Goal: Communication & Community: Ask a question

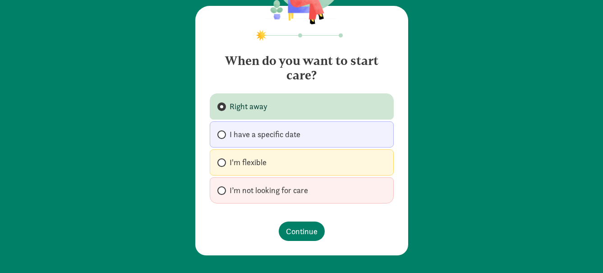
scroll to position [58, 0]
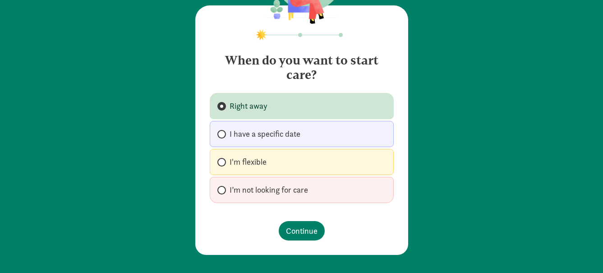
click at [284, 125] on label "I have a specific date" at bounding box center [302, 134] width 184 height 26
click at [223, 131] on input "I have a specific date" at bounding box center [220, 134] width 6 height 6
radio input "true"
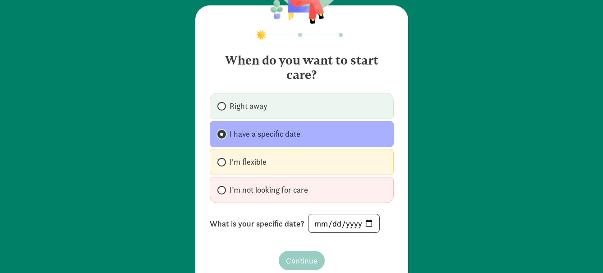
scroll to position [87, 0]
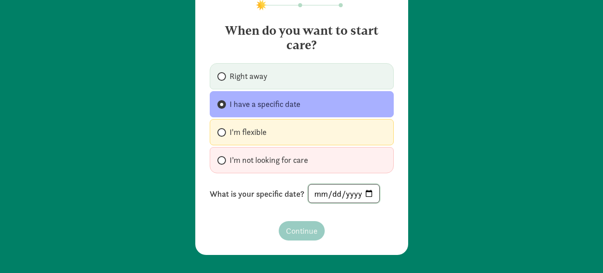
click at [364, 195] on input "date" at bounding box center [343, 193] width 71 height 18
type input "2025-08-26"
click at [302, 233] on span "Continue" at bounding box center [302, 231] width 32 height 12
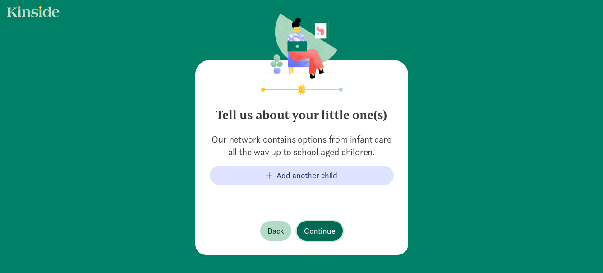
scroll to position [51, 0]
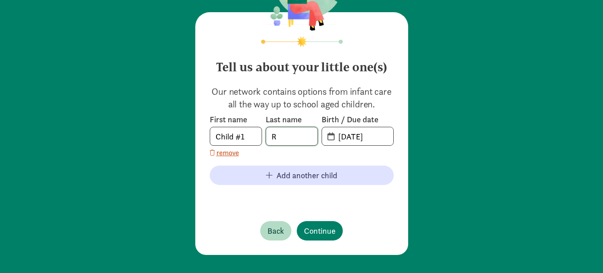
click at [294, 137] on input "R" at bounding box center [291, 136] width 51 height 18
drag, startPoint x: 297, startPoint y: 138, endPoint x: 272, endPoint y: 138, distance: 24.8
click at [272, 138] on input "Linkkila" at bounding box center [291, 136] width 51 height 18
type input "L"
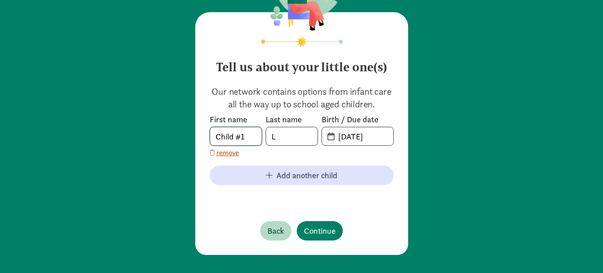
click at [240, 142] on input "Child #1" at bounding box center [235, 136] width 51 height 18
type input "Sterling"
click at [366, 137] on input "20-25-0812" at bounding box center [363, 136] width 60 height 18
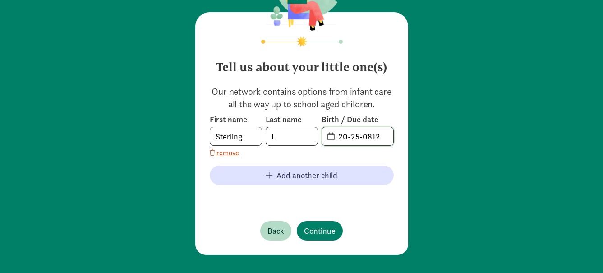
click at [353, 134] on input "20-25-0812" at bounding box center [363, 136] width 60 height 18
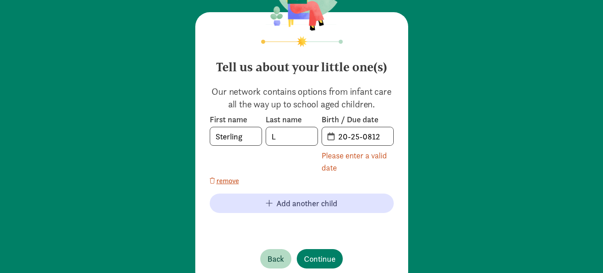
click at [328, 138] on span "20-25-0812" at bounding box center [357, 136] width 71 height 18
click at [328, 136] on span "20-25-0812" at bounding box center [357, 136] width 71 height 18
drag, startPoint x: 382, startPoint y: 138, endPoint x: 314, endPoint y: 137, distance: 67.6
click at [314, 137] on div "First name Sterling Last name L Birth / Due date 20-25-0812 Please enter a vali…" at bounding box center [302, 144] width 184 height 60
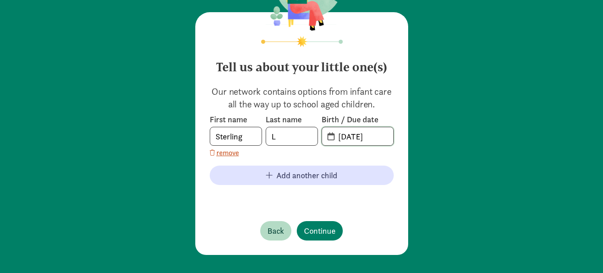
type input "08-16-2020"
click at [310, 228] on span "Continue" at bounding box center [320, 231] width 32 height 12
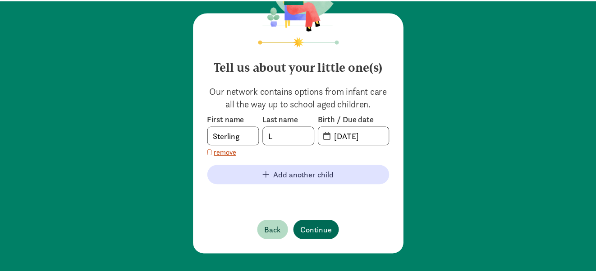
scroll to position [0, 0]
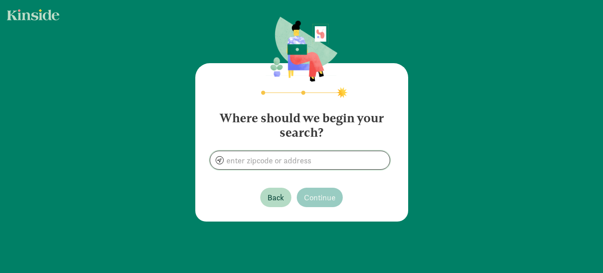
click at [287, 163] on input at bounding box center [299, 160] width 179 height 18
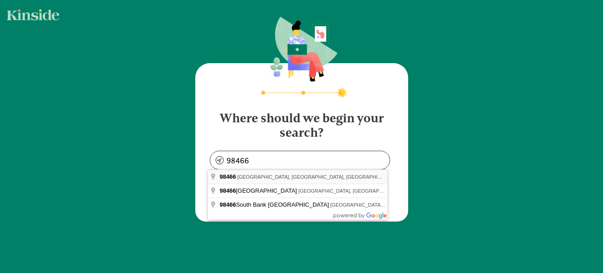
type input "Tacoma, WA 98466, USA"
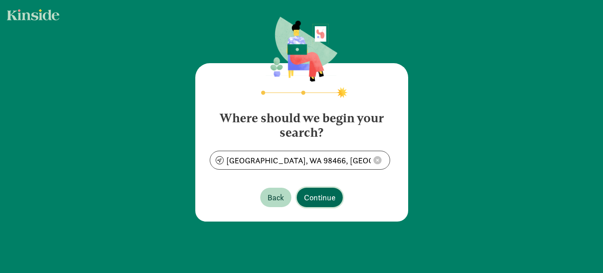
click at [323, 197] on span "Continue" at bounding box center [320, 197] width 32 height 12
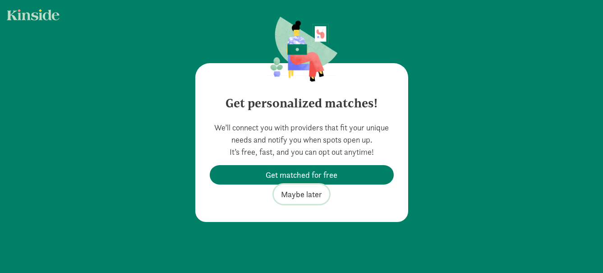
click at [302, 194] on span "Maybe later" at bounding box center [301, 194] width 41 height 12
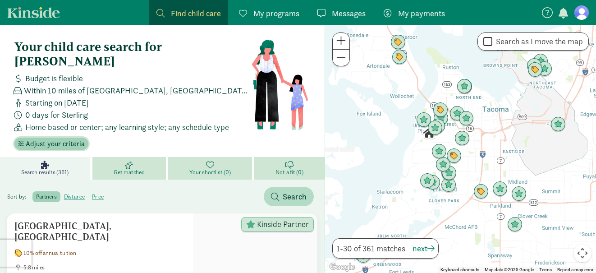
click at [53, 138] on span "Adjust your criteria" at bounding box center [55, 143] width 59 height 11
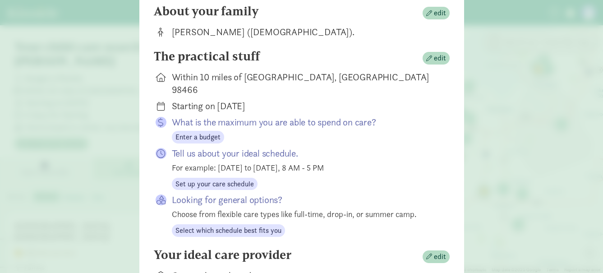
scroll to position [90, 0]
click at [210, 178] on span "Set up your care schedule" at bounding box center [214, 183] width 78 height 11
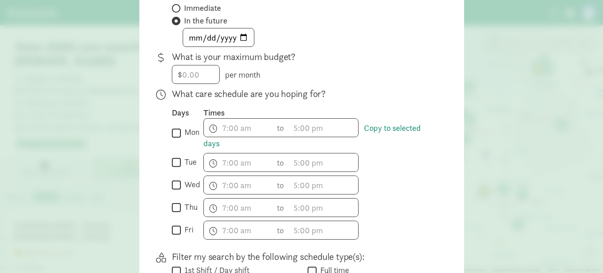
scroll to position [180, 0]
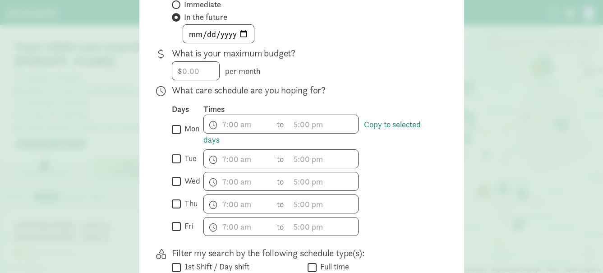
click at [172, 135] on input "mon" at bounding box center [176, 129] width 9 height 12
checkbox input "true"
click at [181, 164] on label "tue" at bounding box center [189, 158] width 16 height 11
click at [180, 165] on input "tue" at bounding box center [176, 159] width 9 height 12
checkbox input "true"
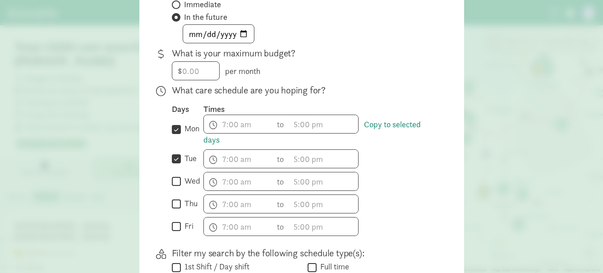
click at [173, 188] on input "wed" at bounding box center [176, 181] width 9 height 12
checkbox input "true"
click at [174, 209] on input "thu" at bounding box center [176, 204] width 9 height 12
checkbox input "true"
click at [243, 130] on input "text" at bounding box center [238, 124] width 69 height 18
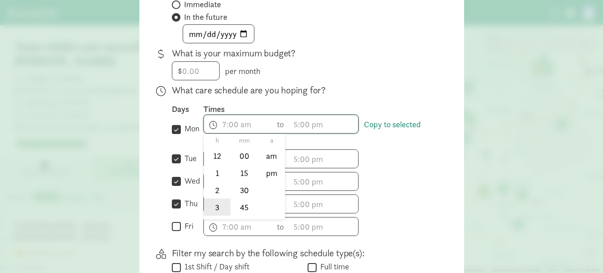
click at [213, 208] on li "3" at bounding box center [217, 206] width 27 height 17
click at [248, 163] on li "00" at bounding box center [244, 155] width 27 height 17
click at [261, 176] on li "pm" at bounding box center [271, 173] width 27 height 17
type input "3:00 pm"
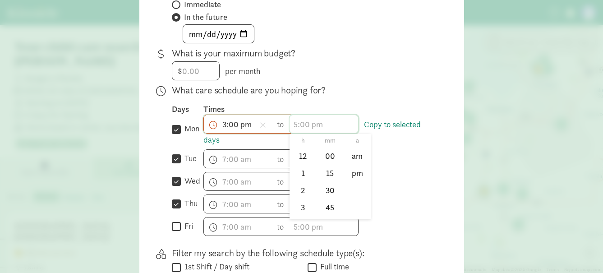
click at [307, 129] on input "text" at bounding box center [323, 124] width 69 height 18
click at [300, 198] on li "5" at bounding box center [302, 196] width 27 height 17
click at [330, 165] on li "00" at bounding box center [329, 155] width 27 height 17
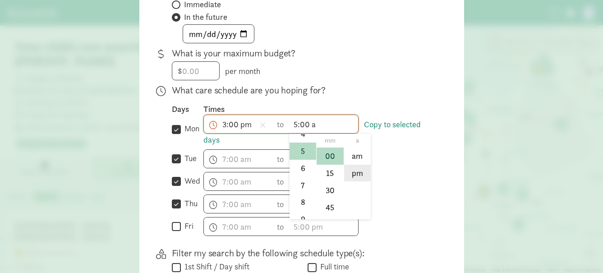
click at [357, 180] on li "pm" at bounding box center [357, 173] width 27 height 17
type input "5:00 pm"
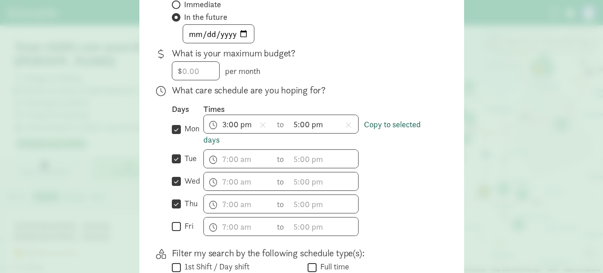
click at [378, 130] on link "Copy to selected days" at bounding box center [311, 132] width 217 height 26
click at [254, 167] on input "text" at bounding box center [238, 159] width 69 height 18
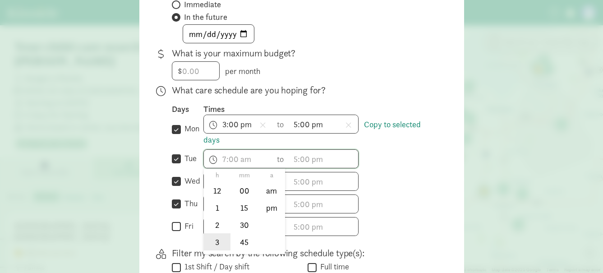
click at [215, 244] on li "3" at bounding box center [217, 241] width 27 height 17
click at [248, 199] on li "00" at bounding box center [244, 190] width 27 height 17
click at [262, 211] on li "pm" at bounding box center [271, 207] width 27 height 17
type input "3:00 pm"
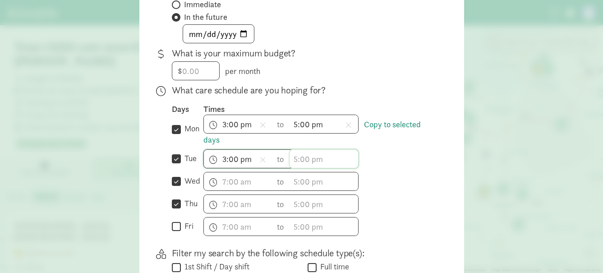
click at [313, 168] on input "text" at bounding box center [323, 159] width 69 height 18
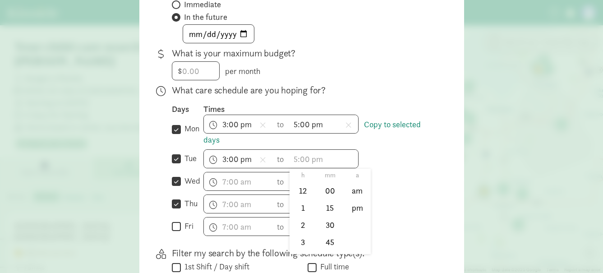
click at [406, 165] on div "3:00 pm h 12 1 2 3 4 5 6 7 8 9 10 11 mm 00 15 30 45 a am pm to h 12 1 2 3 4 5 6…" at bounding box center [319, 158] width 232 height 19
click at [316, 166] on input "text" at bounding box center [323, 159] width 69 height 18
click at [304, 194] on li "5" at bounding box center [302, 185] width 27 height 17
click at [327, 199] on li "00" at bounding box center [329, 190] width 27 height 17
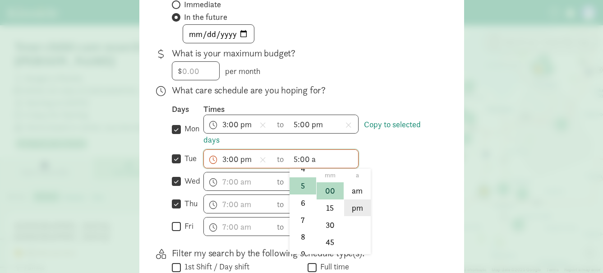
click at [356, 214] on li "pm" at bounding box center [357, 207] width 27 height 17
type input "5:00 pm"
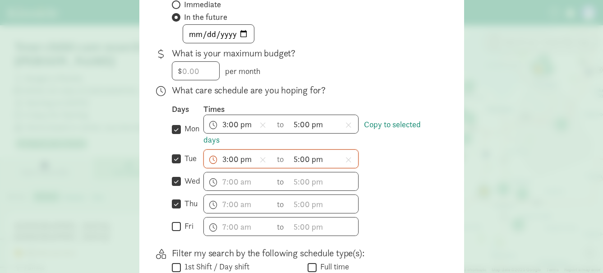
click at [413, 225] on div "h 12 1 2 3 4 5 6 7 8 9 10 11 mm 00 15 30 45 a am pm to h 12 1 2 3 4 5 6 7 8 9 1…" at bounding box center [319, 226] width 232 height 19
click at [240, 190] on input "text" at bounding box center [238, 181] width 69 height 18
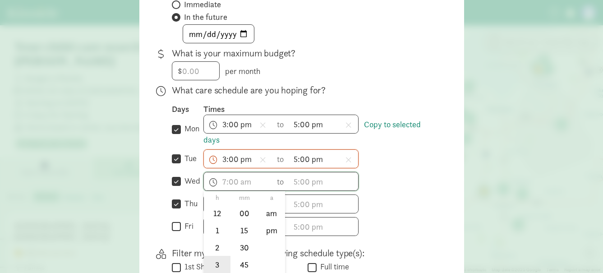
click at [220, 272] on li "3" at bounding box center [217, 264] width 27 height 17
click at [244, 215] on li "00" at bounding box center [244, 213] width 27 height 17
click at [262, 232] on li "pm" at bounding box center [271, 230] width 27 height 17
type input "3:00 pm"
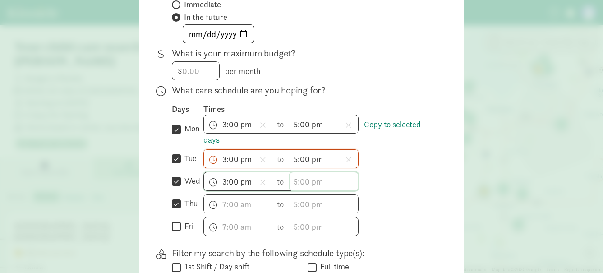
click at [301, 188] on input "text" at bounding box center [323, 181] width 69 height 18
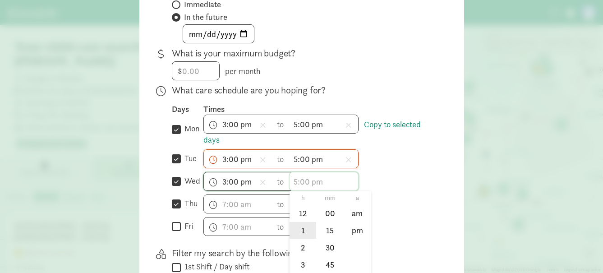
scroll to position [45, 0]
click at [296, 253] on li "5" at bounding box center [302, 253] width 27 height 17
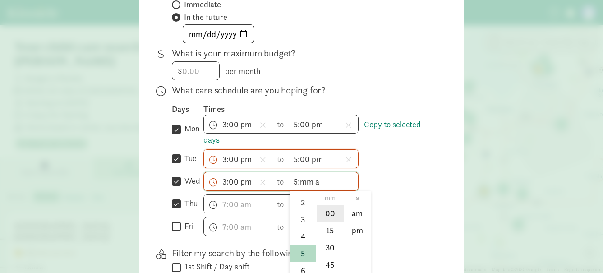
click at [330, 222] on li "00" at bounding box center [329, 213] width 27 height 17
click at [353, 235] on li "pm" at bounding box center [357, 230] width 27 height 17
type input "5:00 pm"
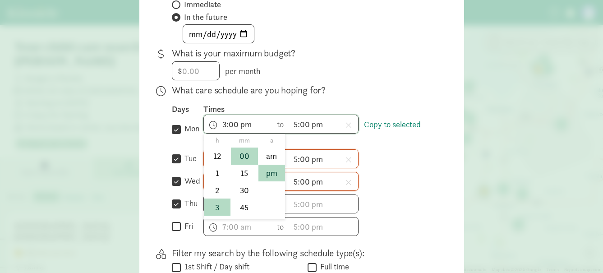
click at [232, 130] on input "3:00 pm" at bounding box center [238, 124] width 69 height 18
drag, startPoint x: 217, startPoint y: 177, endPoint x: 222, endPoint y: 175, distance: 5.6
click at [217, 176] on li "2" at bounding box center [217, 169] width 27 height 17
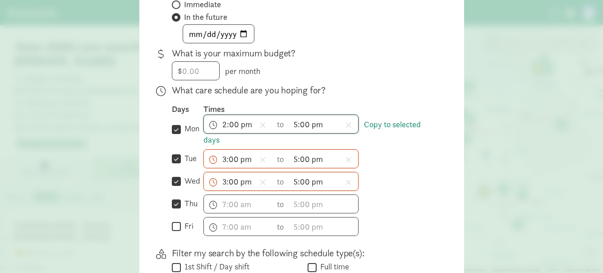
click at [243, 132] on input "2:00 pm" at bounding box center [238, 124] width 69 height 18
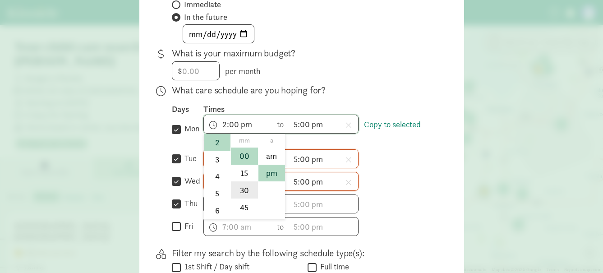
click at [243, 197] on li "30" at bounding box center [244, 189] width 27 height 17
type input "2:30 pm"
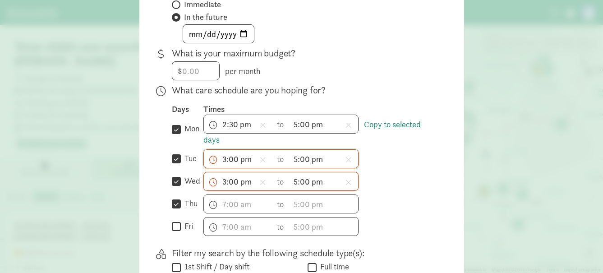
click at [226, 166] on input "3:00 pm" at bounding box center [238, 159] width 69 height 18
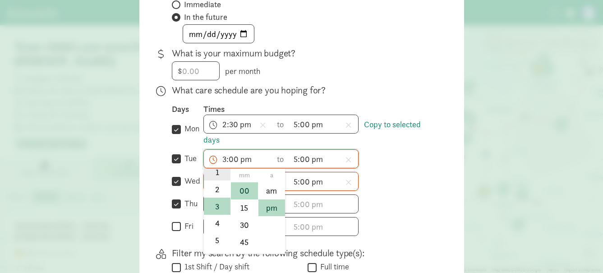
scroll to position [20, 0]
click at [212, 210] on li "2" at bounding box center [217, 204] width 27 height 17
click at [247, 168] on input "2:00 pm" at bounding box center [238, 159] width 69 height 18
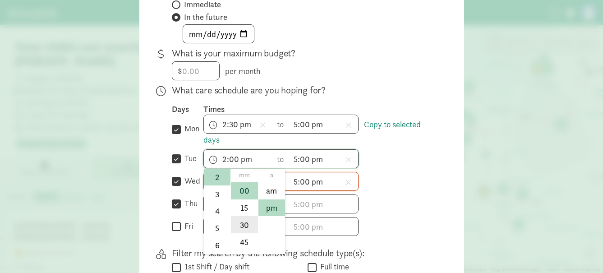
click at [246, 227] on li "30" at bounding box center [244, 224] width 27 height 17
type input "2:30 pm"
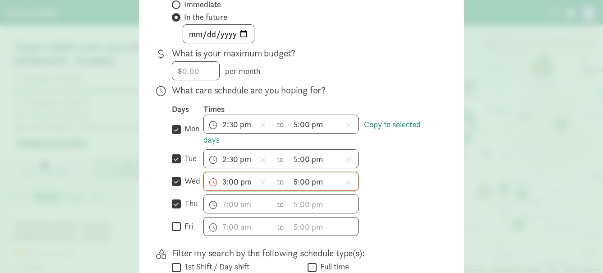
click at [226, 187] on input "3:00 pm" at bounding box center [238, 181] width 69 height 18
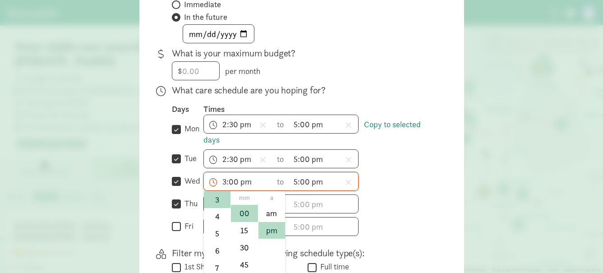
scroll to position [20, 0]
click at [214, 229] on li "2" at bounding box center [217, 227] width 27 height 17
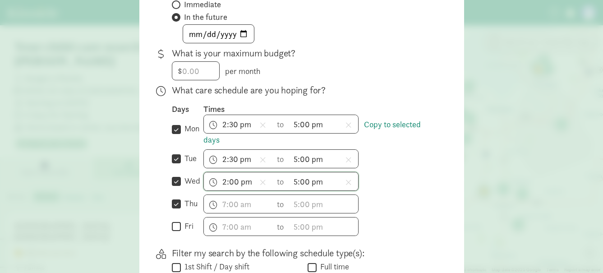
click at [241, 184] on input "2:00 pm" at bounding box center [238, 181] width 69 height 18
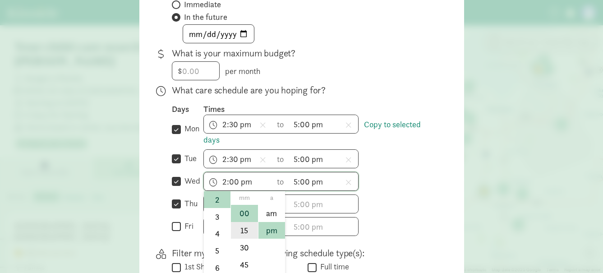
scroll to position [225, 0]
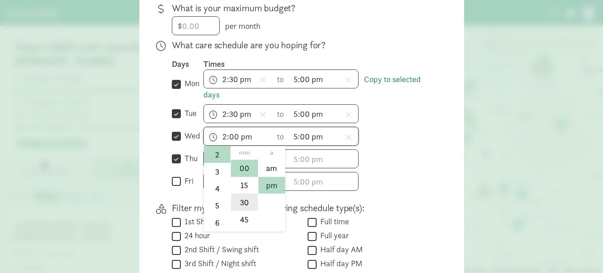
click at [243, 203] on li "30" at bounding box center [244, 201] width 27 height 17
type input "2:30 pm"
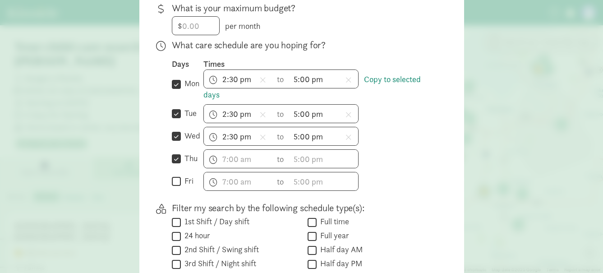
click at [395, 186] on div "h 12 1 2 3 4 5 6 7 8 9 10 11 mm 00 15 30 45 a am pm to h 12 1 2 3 4 5 6 7 8 9 1…" at bounding box center [319, 181] width 232 height 19
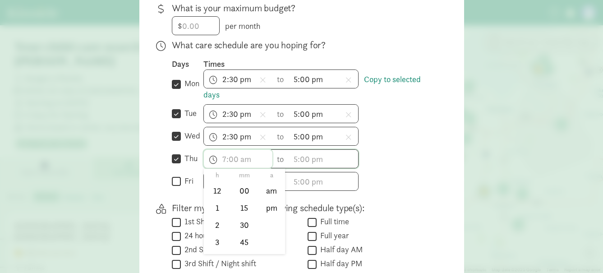
click at [233, 162] on input "text" at bounding box center [238, 159] width 69 height 18
click at [216, 229] on li "2" at bounding box center [217, 224] width 27 height 17
click at [241, 227] on li "30" at bounding box center [244, 224] width 27 height 17
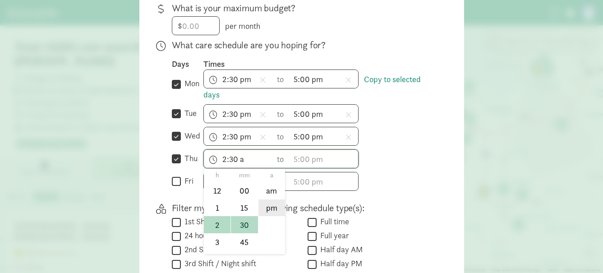
click at [273, 214] on li "pm" at bounding box center [271, 207] width 27 height 17
type input "2:30 pm"
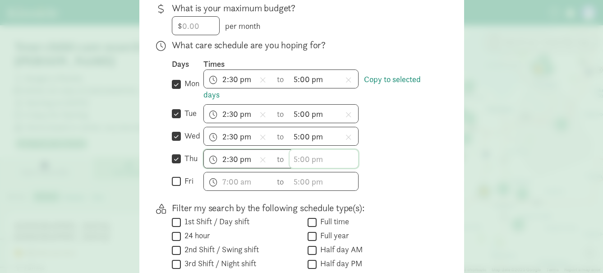
click at [301, 162] on input "text" at bounding box center [323, 159] width 69 height 18
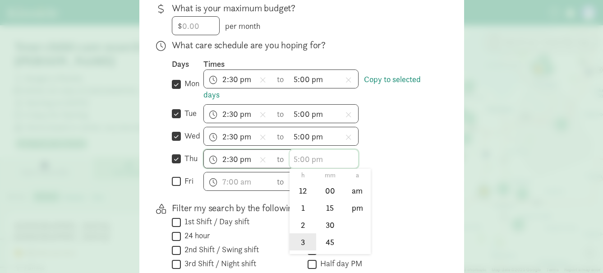
scroll to position [45, 0]
click at [296, 234] on li "5" at bounding box center [302, 230] width 27 height 17
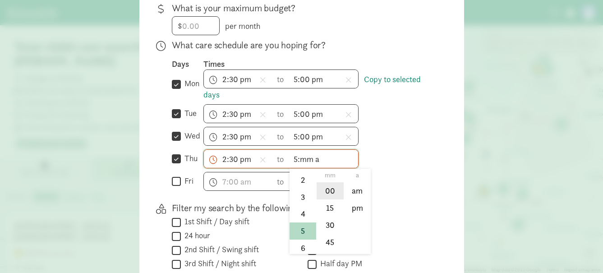
drag, startPoint x: 321, startPoint y: 198, endPoint x: 346, endPoint y: 215, distance: 30.9
click at [321, 198] on li "00" at bounding box center [329, 190] width 27 height 17
click at [348, 213] on li "pm" at bounding box center [357, 207] width 27 height 17
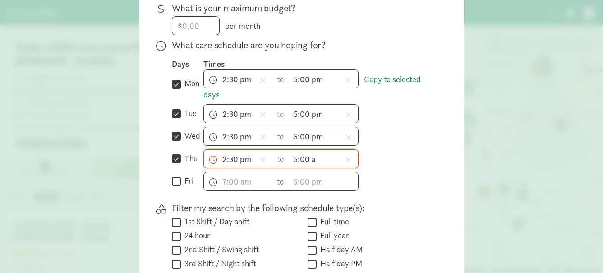
type input "5:00 pm"
click at [393, 214] on p "Filter my search by the following schedule type(s):" at bounding box center [303, 208] width 263 height 13
click at [236, 190] on input "text" at bounding box center [238, 181] width 69 height 18
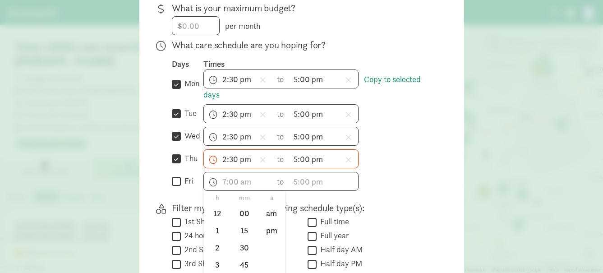
click at [413, 198] on div "What care schedule are you hoping for? Days Times  mon Copy to selected days 2…" at bounding box center [303, 118] width 263 height 159
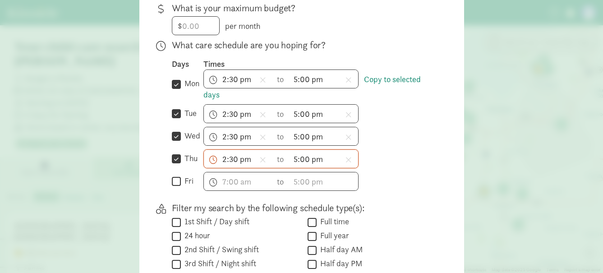
scroll to position [361, 0]
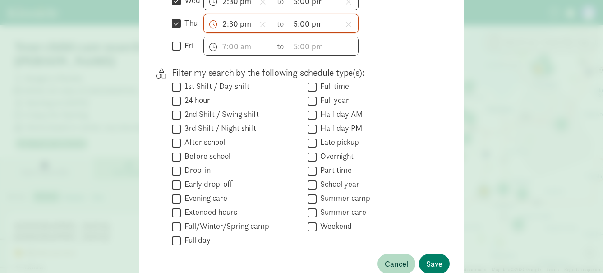
click at [312, 135] on input "Half day PM" at bounding box center [311, 129] width 9 height 12
checkbox input "true"
click at [312, 191] on input "School year" at bounding box center [311, 185] width 9 height 12
checkbox input "true"
drag, startPoint x: 174, startPoint y: 149, endPoint x: 180, endPoint y: 151, distance: 6.7
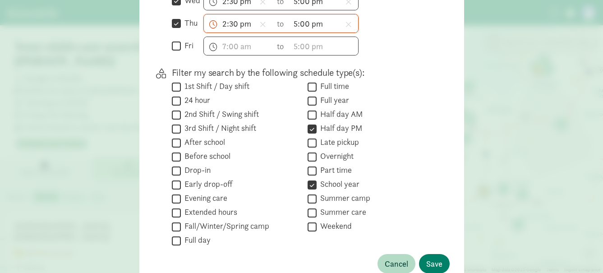
click at [174, 148] on input "After school" at bounding box center [176, 143] width 9 height 12
checkbox input "true"
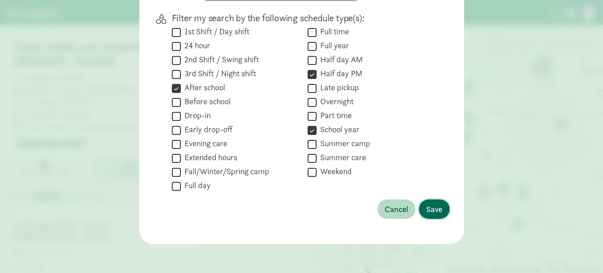
click at [429, 211] on span "Save" at bounding box center [434, 209] width 16 height 12
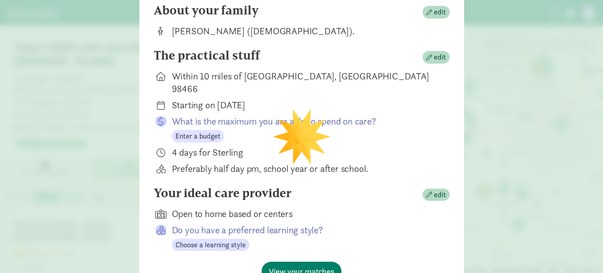
scroll to position [136, 0]
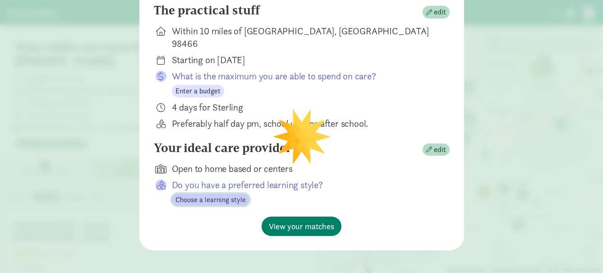
click at [221, 197] on span "Choose a learning style" at bounding box center [210, 199] width 70 height 11
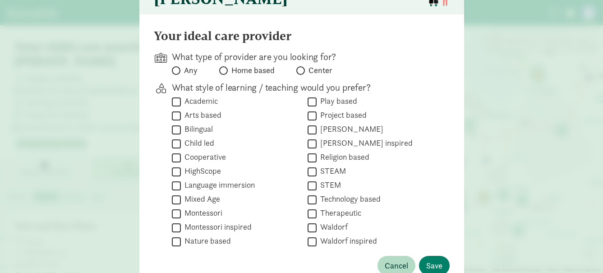
scroll to position [0, 0]
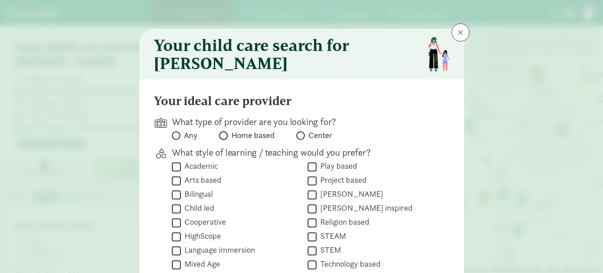
drag, startPoint x: 218, startPoint y: 141, endPoint x: 302, endPoint y: 145, distance: 83.5
click at [219, 138] on input "Home based" at bounding box center [222, 136] width 6 height 6
radio input "true"
click at [304, 141] on label "Center" at bounding box center [314, 135] width 36 height 11
click at [302, 138] on input "Center" at bounding box center [299, 136] width 6 height 6
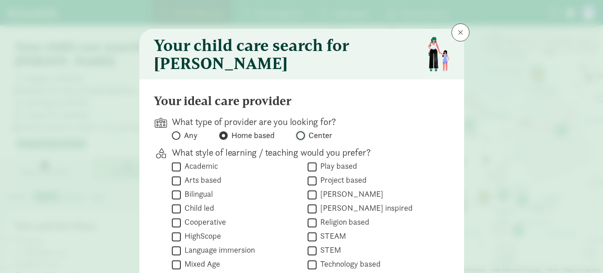
radio input "true"
radio input "false"
click at [177, 140] on span at bounding box center [176, 135] width 9 height 9
click at [177, 138] on input "Any" at bounding box center [175, 136] width 6 height 6
radio input "true"
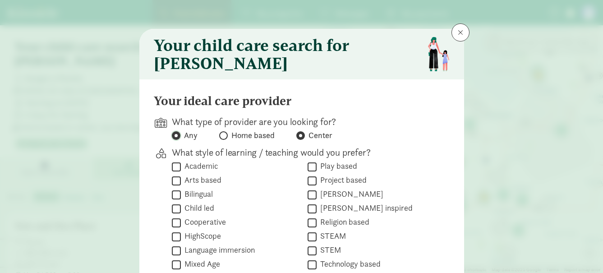
radio input "false"
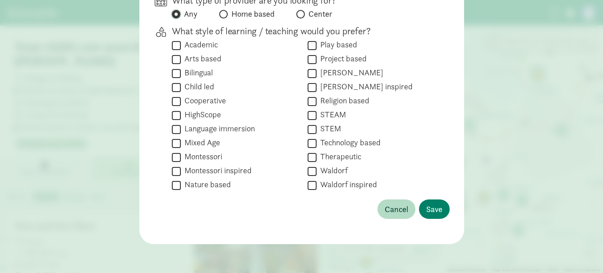
scroll to position [83, 0]
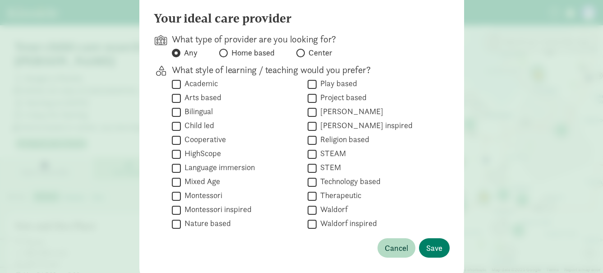
click at [316, 87] on label "Play based" at bounding box center [336, 83] width 41 height 11
click at [314, 87] on input "Play based" at bounding box center [311, 84] width 9 height 12
checkbox input "true"
click at [175, 132] on input "Child led" at bounding box center [176, 126] width 9 height 12
checkbox input "true"
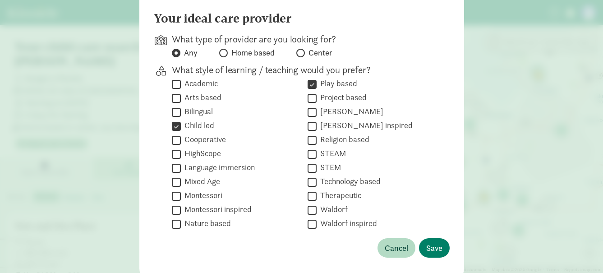
click at [174, 202] on input "Montessori" at bounding box center [176, 196] width 9 height 12
checkbox input "true"
click at [173, 215] on input "Montessori inspired" at bounding box center [176, 210] width 9 height 12
checkbox input "true"
click at [176, 230] on input "Nature based" at bounding box center [176, 224] width 9 height 12
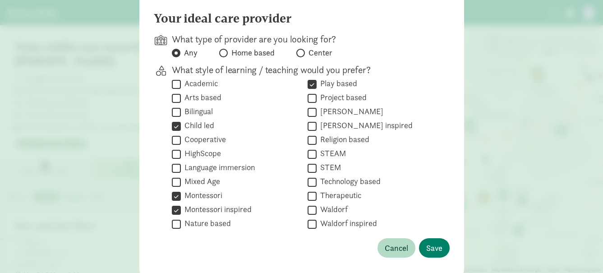
checkbox input "true"
click at [309, 186] on input "Technology based" at bounding box center [311, 182] width 9 height 12
checkbox input "true"
click at [436, 254] on span "Save" at bounding box center [434, 248] width 16 height 12
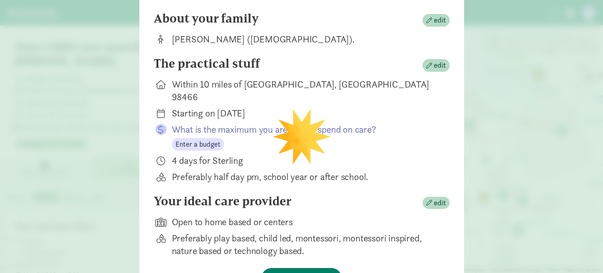
scroll to position [128, 0]
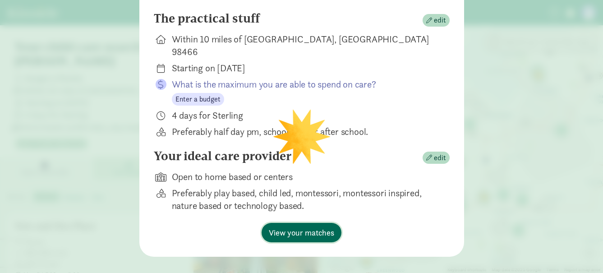
click at [312, 226] on span "View your matches" at bounding box center [301, 232] width 65 height 12
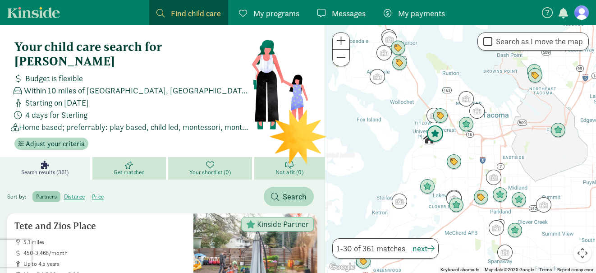
click at [435, 137] on img "Click to see details" at bounding box center [434, 133] width 17 height 17
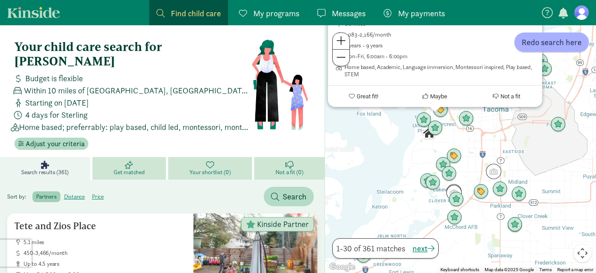
click at [386, 162] on div "Wee Care Preschool & Child Care 0.6 miles 1,083-2,166/month 2 years - 9 years M…" at bounding box center [460, 149] width 271 height 248
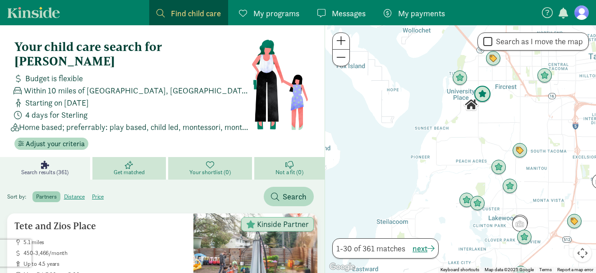
click at [481, 95] on img "Click to see details" at bounding box center [482, 94] width 17 height 17
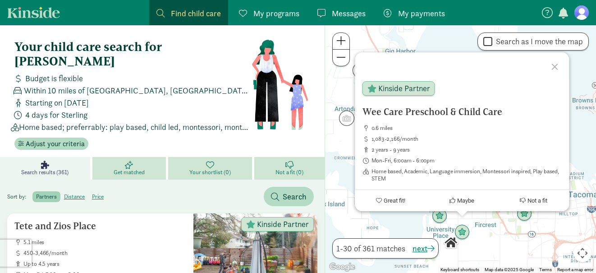
drag, startPoint x: 431, startPoint y: 231, endPoint x: 434, endPoint y: 226, distance: 6.5
click at [431, 230] on div "Wee Care Preschool & Child Care 0.6 miles 1,083-2,166/month 2 years - 9 years M…" at bounding box center [460, 149] width 271 height 248
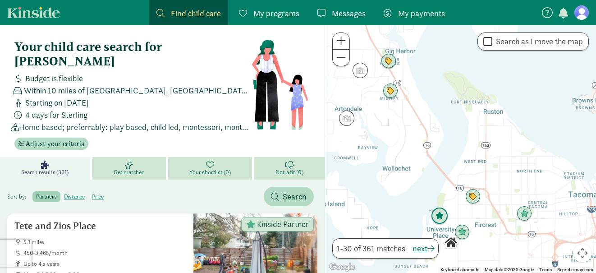
click at [442, 218] on img "Click to see details" at bounding box center [439, 215] width 17 height 17
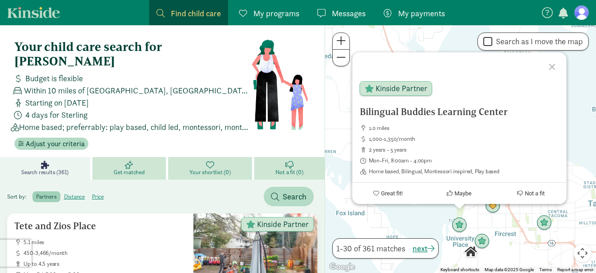
click at [439, 225] on div "Bilingual Buddies Learning Center 1.0 miles 1,000-1,350/month 2 years - 5 years…" at bounding box center [460, 149] width 271 height 248
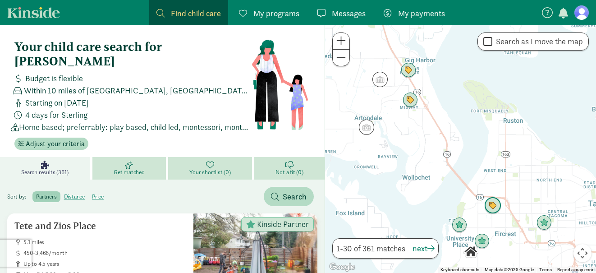
click at [495, 204] on img "Click to see details" at bounding box center [492, 205] width 17 height 17
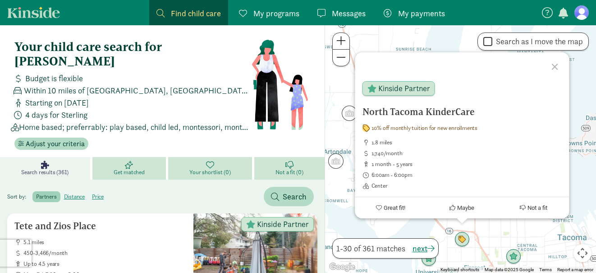
click at [486, 247] on div "North Tacoma KinderCare 10% off monthly tuition for new enrollments 1.8 miles 1…" at bounding box center [460, 149] width 271 height 248
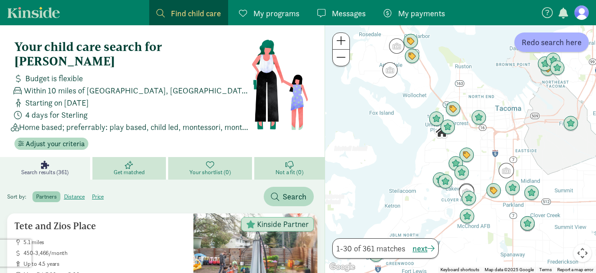
drag, startPoint x: 483, startPoint y: 239, endPoint x: 461, endPoint y: 59, distance: 181.7
click at [461, 60] on div at bounding box center [460, 149] width 271 height 248
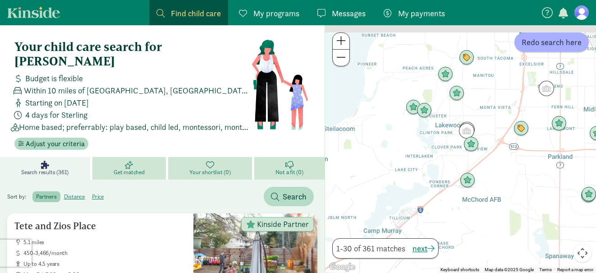
drag, startPoint x: 422, startPoint y: 112, endPoint x: 417, endPoint y: 169, distance: 57.0
click at [417, 169] on div at bounding box center [460, 149] width 271 height 248
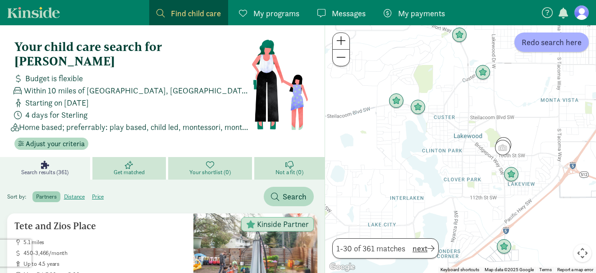
drag, startPoint x: 427, startPoint y: 151, endPoint x: 419, endPoint y: 252, distance: 101.8
click at [419, 252] on div "← Move left → Move right ↑ Move up ↓ Move down + Zoom in - Zoom out Home Jump l…" at bounding box center [460, 149] width 271 height 248
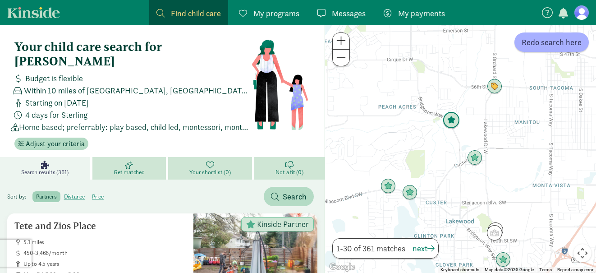
click at [451, 124] on img "Click to see details" at bounding box center [451, 120] width 17 height 17
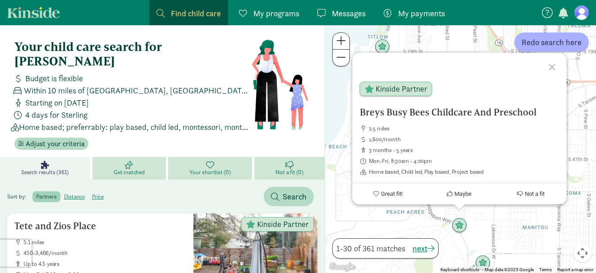
click at [446, 228] on div "Breys Busy Bees Childcare And Preschool 2.5 miles 1,600/month 3 months - 5 year…" at bounding box center [460, 149] width 271 height 248
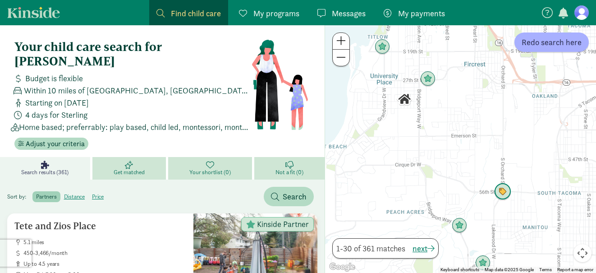
click at [505, 195] on img "Click to see details" at bounding box center [502, 191] width 17 height 17
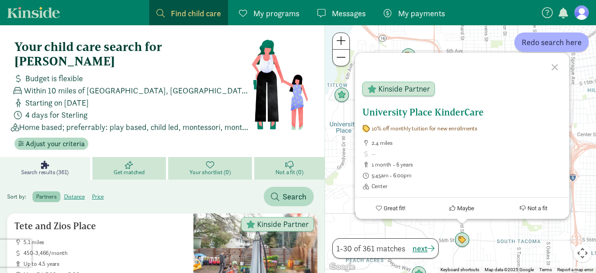
click at [396, 92] on span "Kinside Partner" at bounding box center [404, 89] width 52 height 8
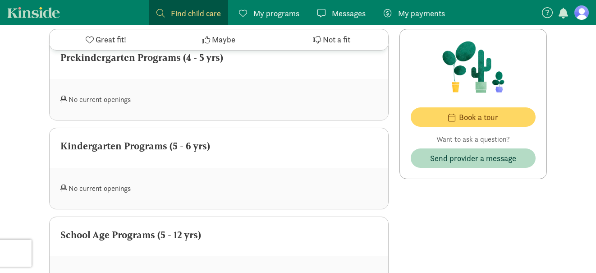
scroll to position [947, 0]
click at [180, 147] on div "Kindergarten Programs (5 - 6 yrs)" at bounding box center [218, 145] width 317 height 14
click at [123, 188] on div "No current openings" at bounding box center [139, 187] width 159 height 19
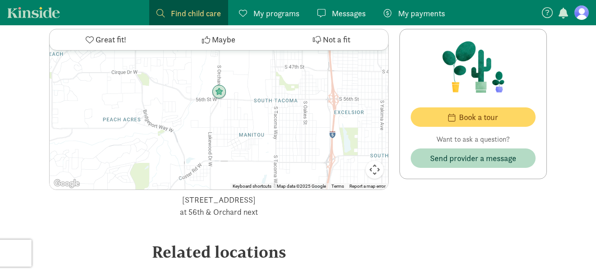
scroll to position [1307, 0]
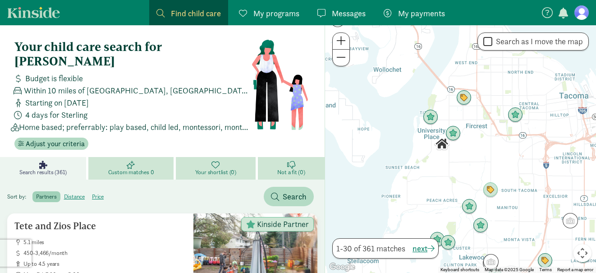
drag, startPoint x: 392, startPoint y: 137, endPoint x: 368, endPoint y: 180, distance: 49.2
click at [369, 181] on div at bounding box center [460, 149] width 271 height 248
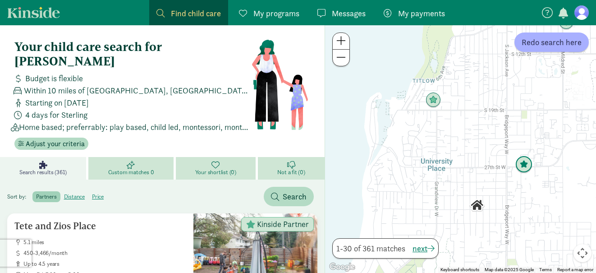
click at [526, 167] on img "Click to see details" at bounding box center [523, 164] width 17 height 17
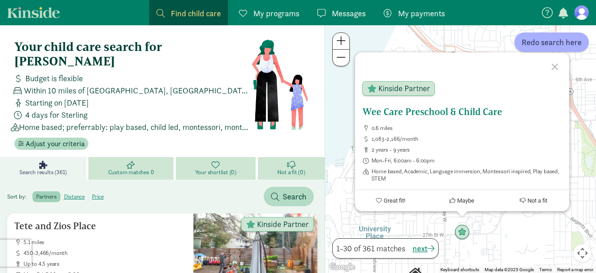
click at [435, 113] on h5 "Wee Care Preschool & Child Care" at bounding box center [462, 111] width 200 height 11
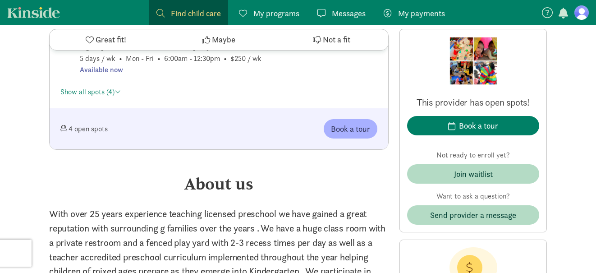
scroll to position [586, 0]
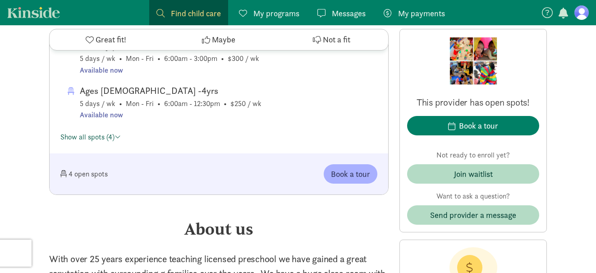
click at [86, 136] on link "Show all spots (4)" at bounding box center [90, 136] width 60 height 9
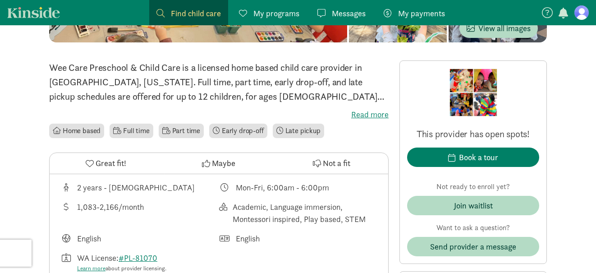
scroll to position [180, 0]
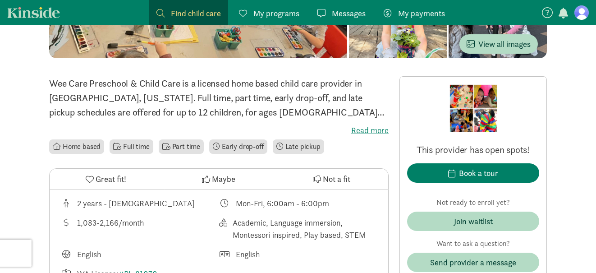
click at [369, 128] on label "Read more" at bounding box center [218, 130] width 339 height 11
click at [0, 0] on input "Read more" at bounding box center [0, 0] width 0 height 0
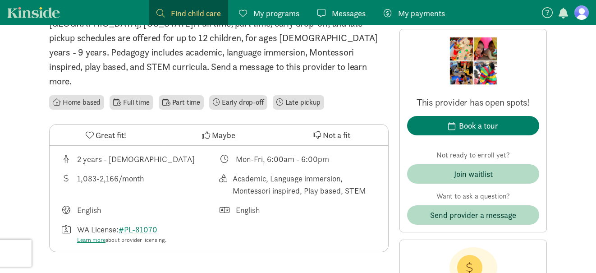
scroll to position [270, 0]
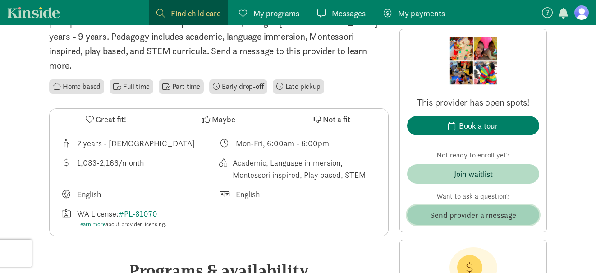
click at [477, 209] on span "Send provider a message" at bounding box center [473, 215] width 86 height 12
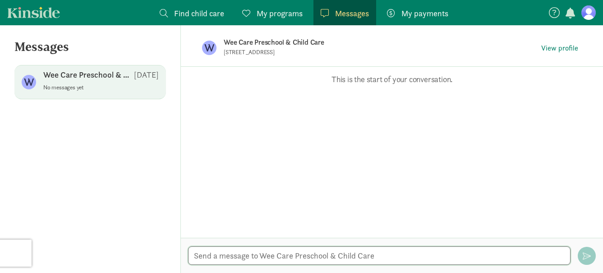
click at [316, 258] on textarea at bounding box center [379, 255] width 382 height 18
type textarea "Good Afternoon, I was won"
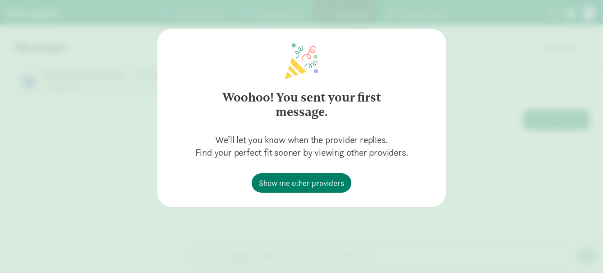
click at [484, 181] on div "Woohoo! You sent your first message. We’ll let you know when the provider repli…" at bounding box center [301, 136] width 603 height 273
click at [354, 185] on div "Woohoo! You sent your first message. We’ll let you know when the provider repli…" at bounding box center [302, 117] width 260 height 149
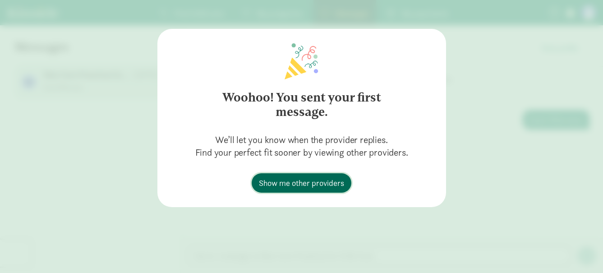
click at [333, 180] on span "Show me other providers" at bounding box center [301, 183] width 85 height 12
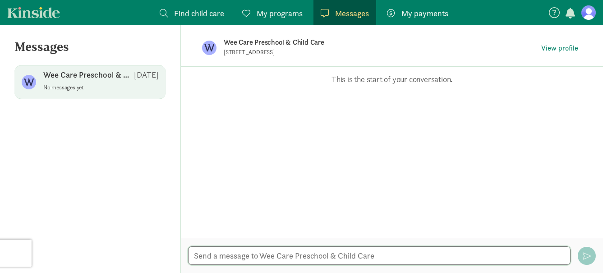
click at [355, 257] on textarea at bounding box center [379, 255] width 382 height 18
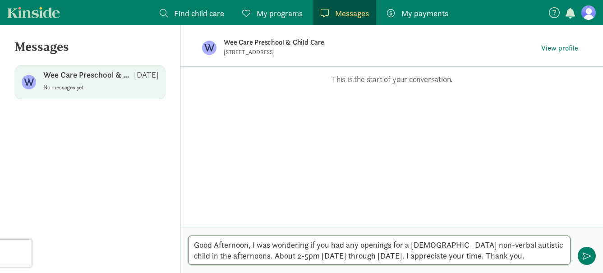
click at [231, 258] on textarea "Good Afternoon, I was wondering if you had any openings for a [DEMOGRAPHIC_DATA…" at bounding box center [379, 249] width 382 height 29
click at [235, 256] on textarea "Good Afternoon, I was wondering if you had any openings for a [DEMOGRAPHIC_DATA…" at bounding box center [379, 249] width 382 height 29
click at [376, 251] on textarea "Good Afternoon, I was wondering if you had any openings for a [DEMOGRAPHIC_DATA…" at bounding box center [379, 249] width 382 height 29
click at [373, 257] on textarea "Good Afternoon, I was wondering if you had any openings for a [DEMOGRAPHIC_DATA…" at bounding box center [379, 249] width 382 height 29
click at [376, 254] on textarea "Good Afternoon, I was wondering if you had any openings for a [DEMOGRAPHIC_DATA…" at bounding box center [379, 249] width 382 height 29
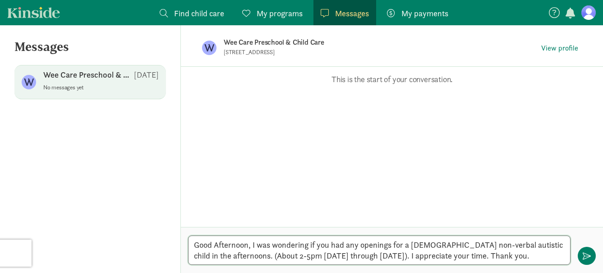
click at [527, 257] on textarea "Good Afternoon, I was wondering if you had any openings for a [DEMOGRAPHIC_DATA…" at bounding box center [379, 249] width 382 height 29
type textarea "Good Afternoon, I was wondering if you had any openings for a [DEMOGRAPHIC_DATA…"
click at [584, 257] on span "button" at bounding box center [586, 256] width 8 height 8
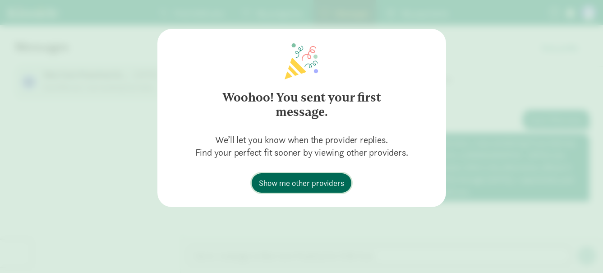
click at [326, 181] on span "Show me other providers" at bounding box center [301, 183] width 85 height 12
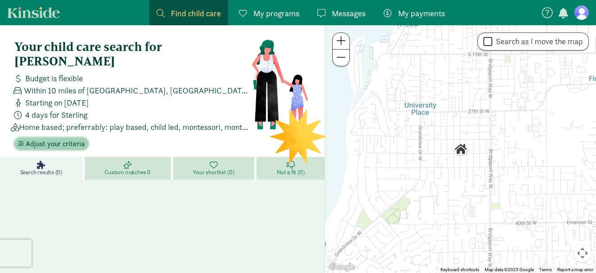
click at [56, 138] on span "Adjust your criteria" at bounding box center [55, 143] width 59 height 11
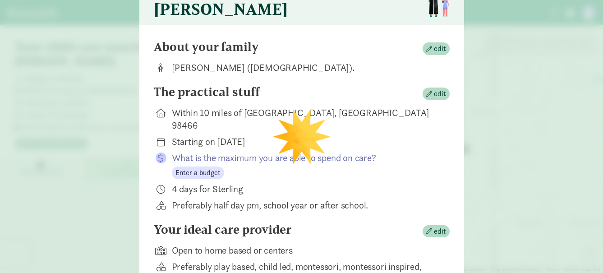
scroll to position [133, 0]
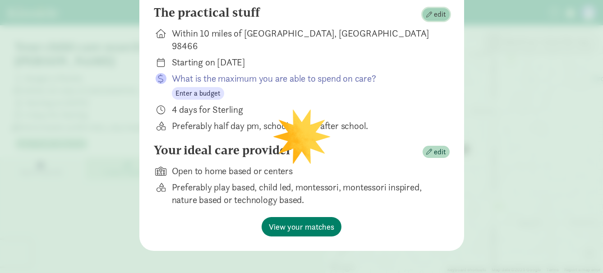
click at [440, 16] on span "edit" at bounding box center [440, 14] width 12 height 11
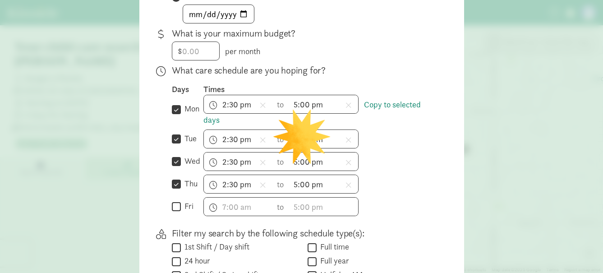
scroll to position [269, 0]
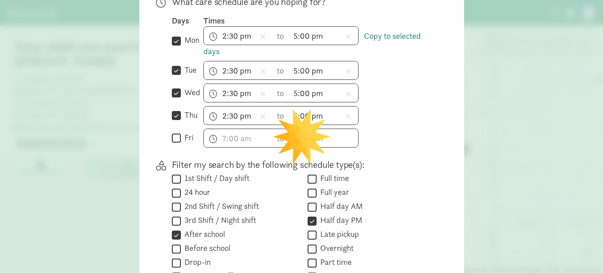
click at [176, 144] on input "fri" at bounding box center [176, 138] width 9 height 12
checkbox input "true"
click at [242, 147] on input "text" at bounding box center [238, 138] width 69 height 18
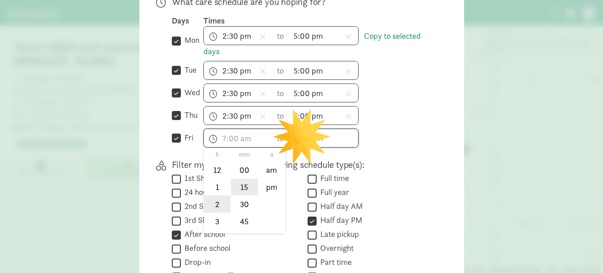
click at [215, 206] on li "2" at bounding box center [217, 203] width 27 height 17
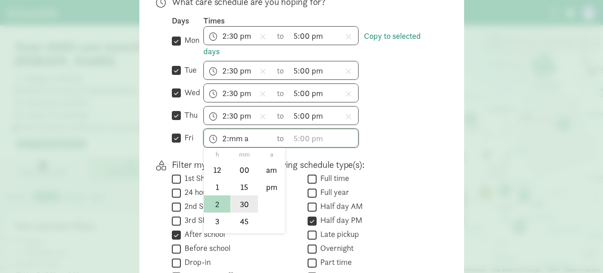
click at [245, 210] on li "30" at bounding box center [244, 203] width 27 height 17
drag, startPoint x: 268, startPoint y: 194, endPoint x: 279, endPoint y: 183, distance: 15.0
click at [268, 195] on li "pm" at bounding box center [271, 187] width 27 height 17
type input "2:30 pm"
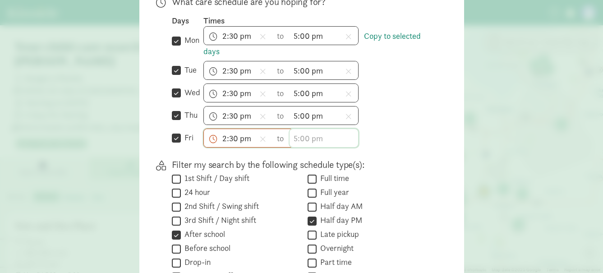
click at [311, 147] on input "text" at bounding box center [323, 138] width 69 height 18
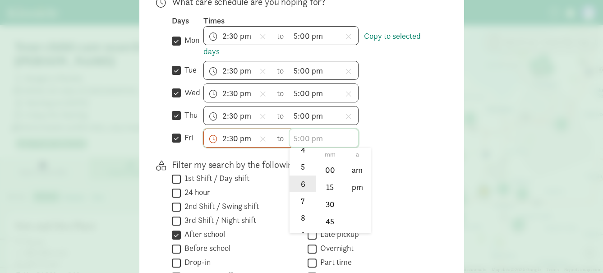
scroll to position [88, 0]
drag, startPoint x: 298, startPoint y: 178, endPoint x: 327, endPoint y: 181, distance: 29.0
click at [298, 176] on li "5" at bounding box center [302, 167] width 27 height 17
click at [328, 179] on li "00" at bounding box center [329, 169] width 27 height 17
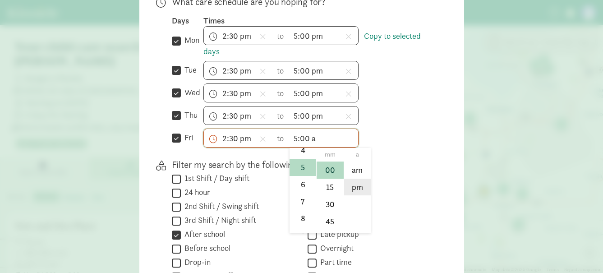
click at [353, 193] on li "pm" at bounding box center [357, 187] width 27 height 17
type input "5:00 pm"
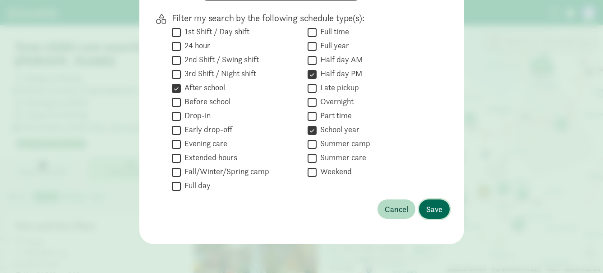
click at [426, 209] on span "Save" at bounding box center [434, 209] width 16 height 12
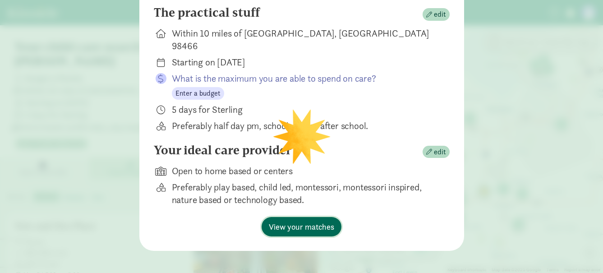
click at [315, 220] on span "View your matches" at bounding box center [301, 226] width 65 height 12
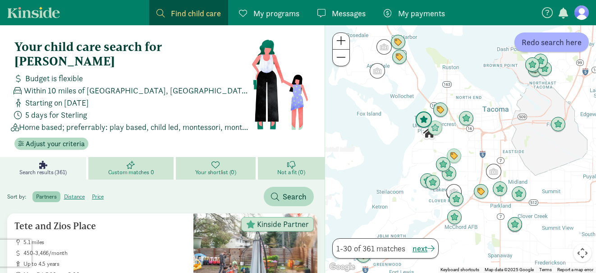
click at [423, 119] on img "Click to see details" at bounding box center [423, 119] width 17 height 17
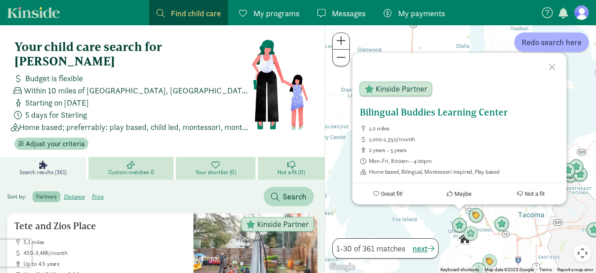
click at [429, 112] on h5 "Bilingual Buddies Learning Center" at bounding box center [459, 112] width 200 height 11
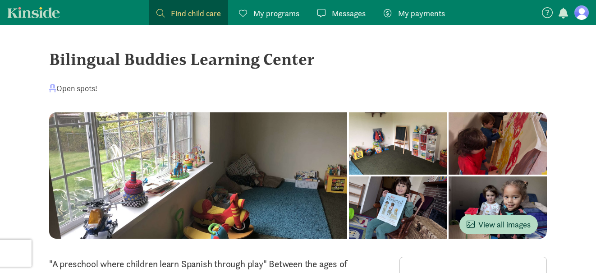
click at [402, 16] on span "My payments" at bounding box center [421, 13] width 47 height 12
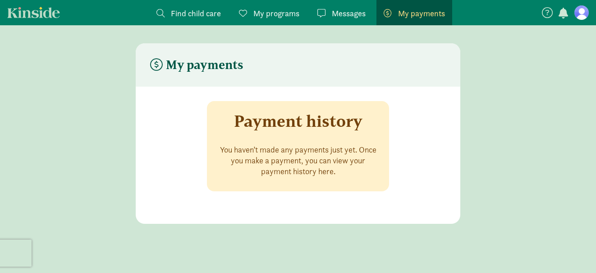
click at [343, 11] on span "Messages" at bounding box center [349, 13] width 34 height 12
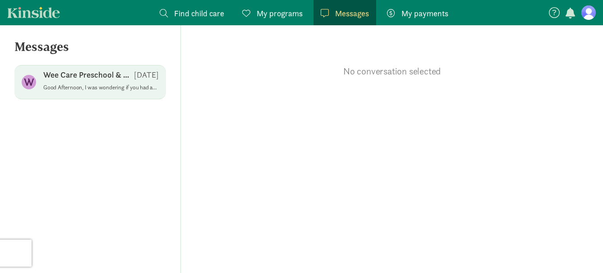
click at [98, 84] on p "Good Afternoon, I was wondering if you had any openings for a 5 year old non-ve…" at bounding box center [100, 87] width 115 height 7
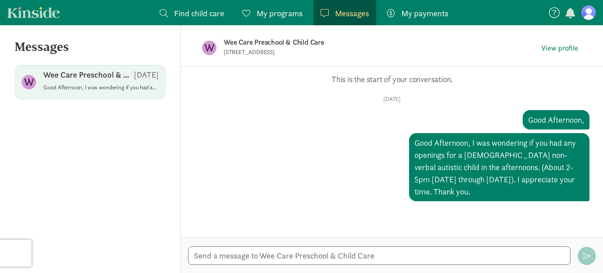
click at [289, 10] on span "My programs" at bounding box center [280, 13] width 46 height 12
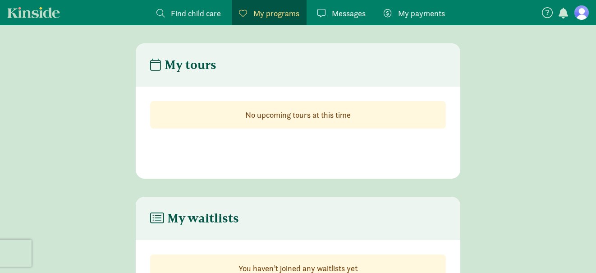
click at [176, 18] on span "Find child care" at bounding box center [196, 13] width 50 height 12
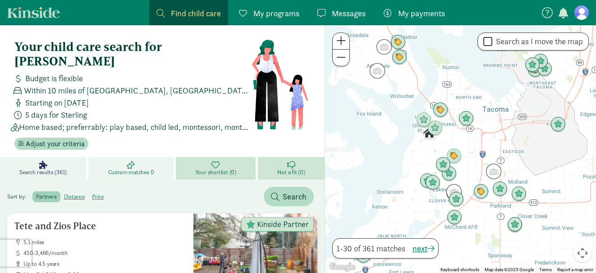
click at [152, 157] on link "Custom matches 0" at bounding box center [131, 168] width 87 height 23
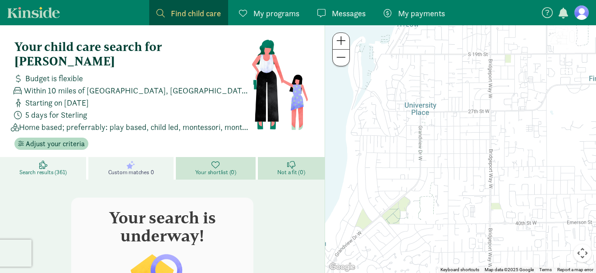
click at [44, 160] on icon at bounding box center [43, 164] width 8 height 8
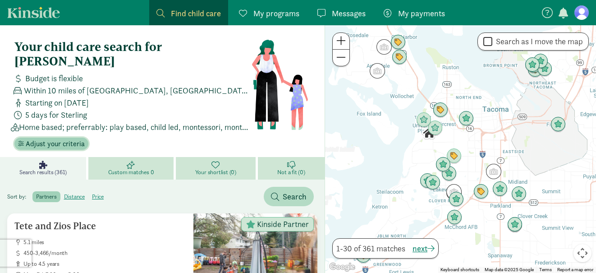
click at [64, 138] on span "Adjust your criteria" at bounding box center [55, 143] width 59 height 11
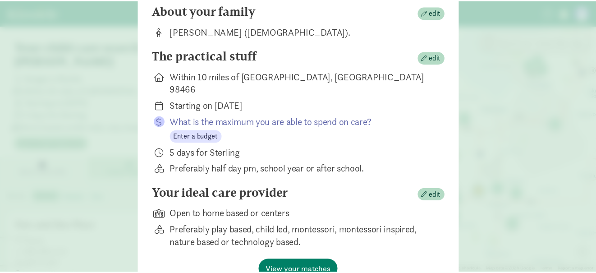
scroll to position [133, 0]
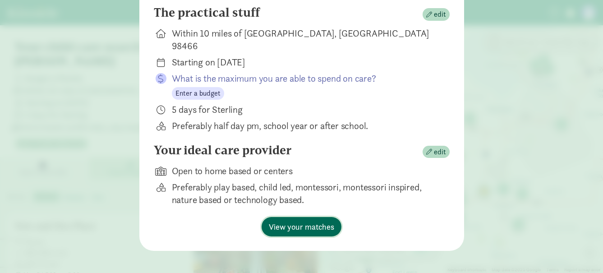
click at [330, 223] on span "View your matches" at bounding box center [301, 226] width 65 height 12
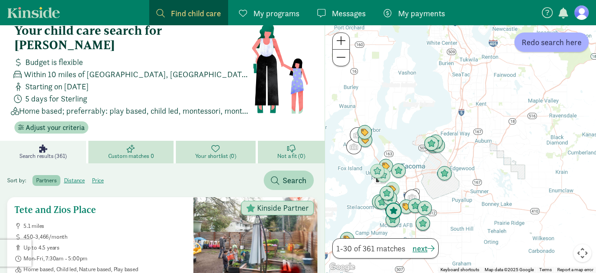
scroll to position [0, 0]
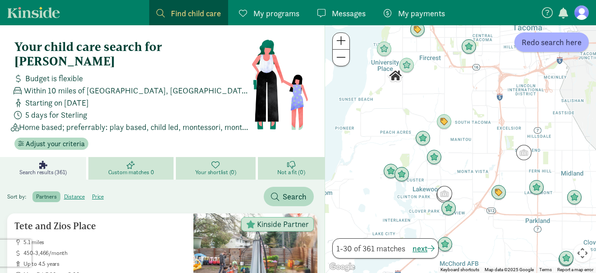
drag, startPoint x: 415, startPoint y: 209, endPoint x: 472, endPoint y: 160, distance: 75.1
click at [472, 160] on div at bounding box center [460, 149] width 271 height 248
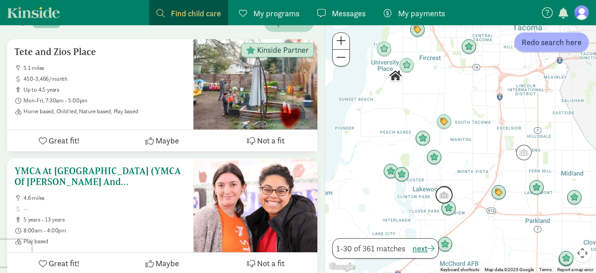
scroll to position [180, 0]
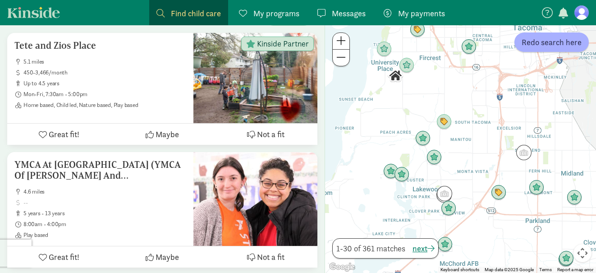
click at [354, 14] on span "Messages" at bounding box center [349, 13] width 34 height 12
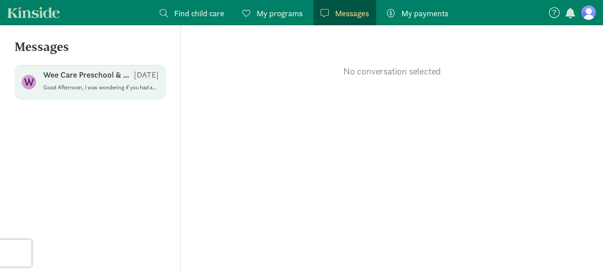
click at [106, 90] on p "Good Afternoon, I was wondering if you had any openings for a 5 year old non-ve…" at bounding box center [100, 87] width 115 height 7
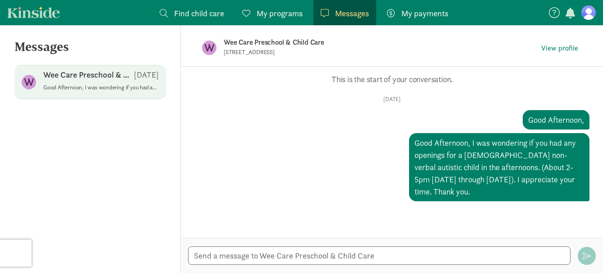
click at [194, 14] on span "Find child care" at bounding box center [199, 13] width 50 height 12
